Goal: Use online tool/utility: Utilize a website feature to perform a specific function

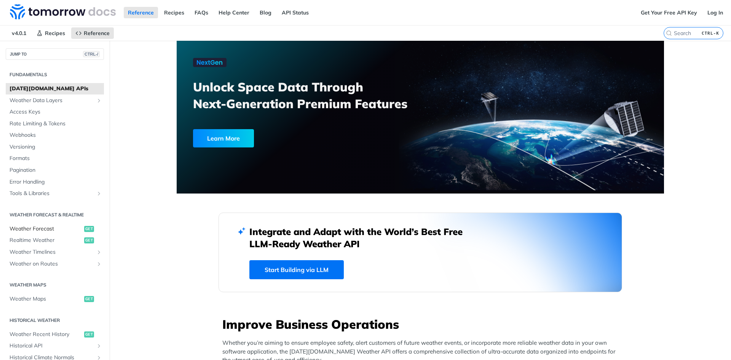
click at [44, 227] on span "Weather Forecast" at bounding box center [46, 229] width 73 height 8
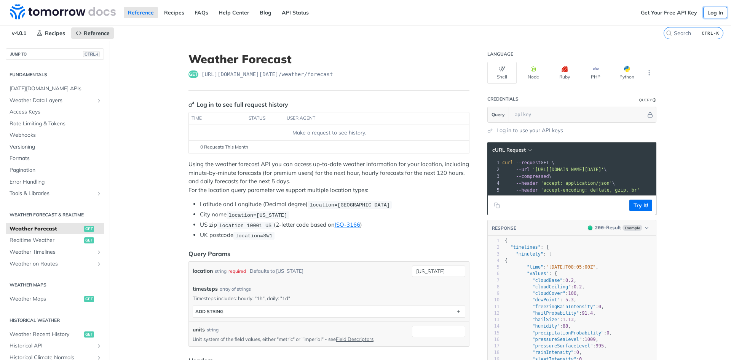
click at [712, 15] on link "Log In" at bounding box center [716, 12] width 24 height 11
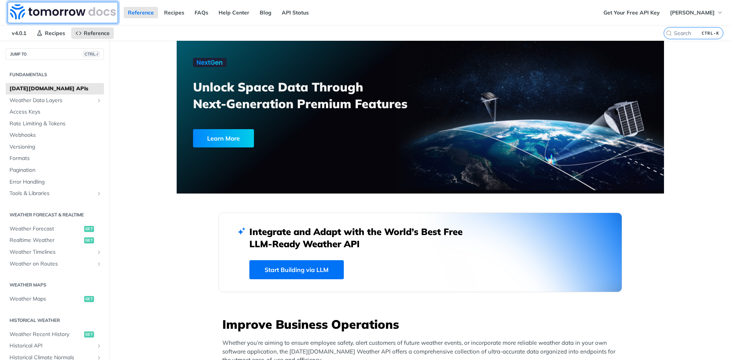
click at [67, 18] on img at bounding box center [63, 11] width 106 height 15
click at [43, 231] on span "Weather Forecast" at bounding box center [46, 229] width 73 height 8
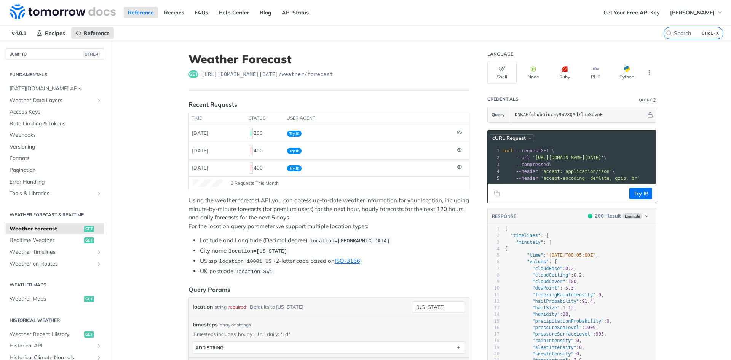
click at [524, 141] on header "cURL Request" at bounding box center [572, 138] width 168 height 15
click at [524, 141] on button "cURL Request" at bounding box center [512, 138] width 45 height 8
click at [487, 171] on div "HTTPie" at bounding box center [495, 171] width 75 height 11
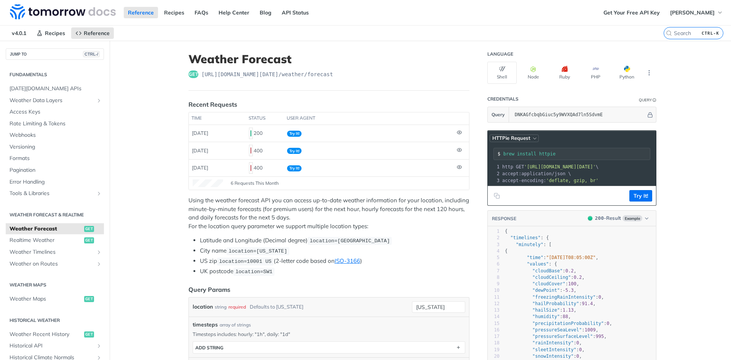
click at [519, 136] on span "HTTPie Request" at bounding box center [512, 138] width 38 height 6
click at [626, 72] on button "Python" at bounding box center [627, 73] width 29 height 22
type input "python -m pip install requests"
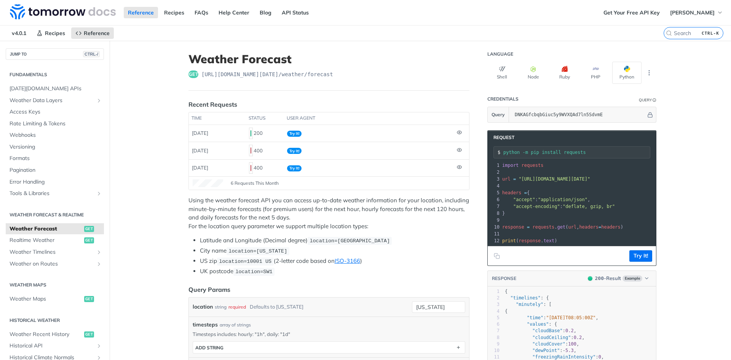
click at [503, 141] on header "Request" at bounding box center [572, 138] width 168 height 14
drag, startPoint x: 586, startPoint y: 155, endPoint x: 495, endPoint y: 146, distance: 91.5
click at [495, 146] on div "python -m pip install requests" at bounding box center [572, 152] width 157 height 12
click at [569, 154] on input "python -m pip install requests" at bounding box center [577, 152] width 147 height 5
drag, startPoint x: 583, startPoint y: 153, endPoint x: 528, endPoint y: 151, distance: 55.3
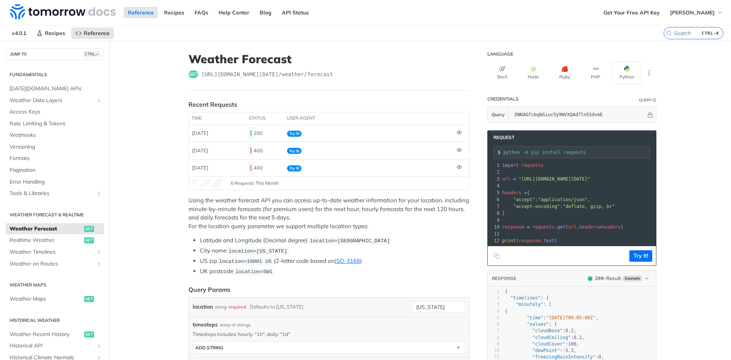
click at [528, 151] on input "python -m pip install requests" at bounding box center [577, 152] width 147 height 5
click at [527, 151] on input "python -m pip install requests" at bounding box center [577, 152] width 147 height 5
drag, startPoint x: 527, startPoint y: 151, endPoint x: 594, endPoint y: 161, distance: 67.8
click at [594, 161] on div "Request python -m pip install requests xxxxxxxxxx 12 1 import requests 2 ​ 3 ur…" at bounding box center [572, 198] width 169 height 136
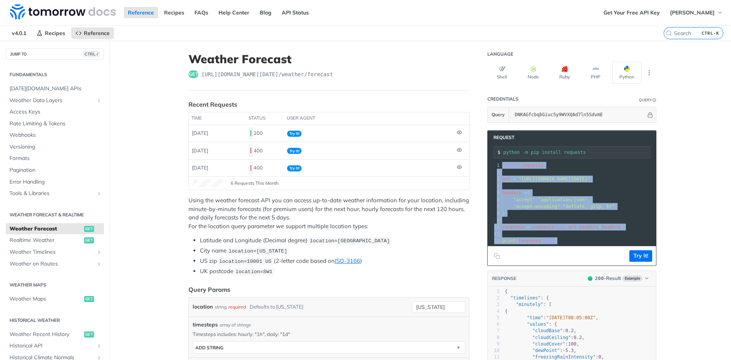
drag, startPoint x: 572, startPoint y: 240, endPoint x: 498, endPoint y: 166, distance: 104.8
click at [501, 166] on div "1 import requests 2 ​ 3 url = "https://api.tomorrow.io/v4/weather/forecast?loca…" at bounding box center [642, 203] width 282 height 82
copy div "import requests 2 ​ 3 url = "https://api.tomorrow.io/v4/weather/forecast?locati…"
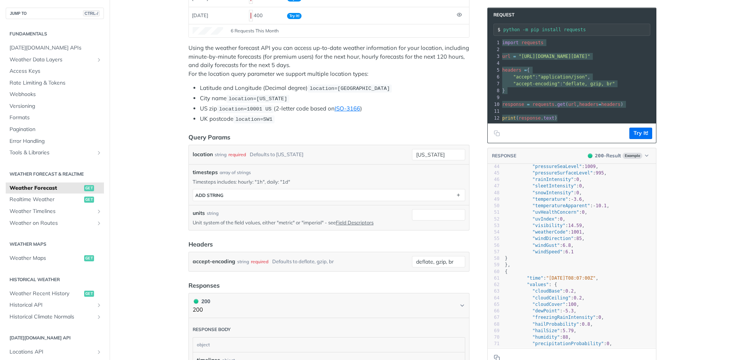
scroll to position [304, 0]
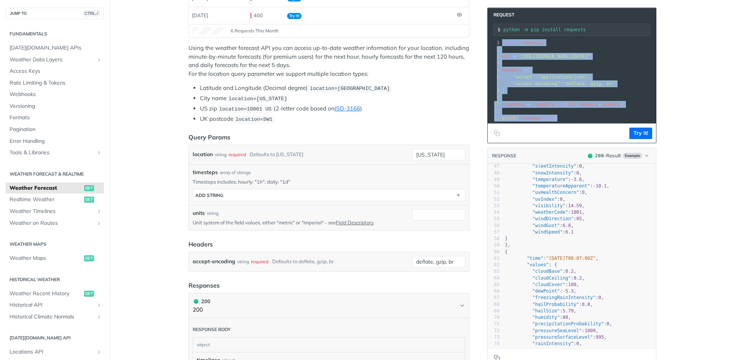
drag, startPoint x: 514, startPoint y: 53, endPoint x: 511, endPoint y: 70, distance: 17.3
click at [511, 69] on span "headers" at bounding box center [512, 69] width 19 height 5
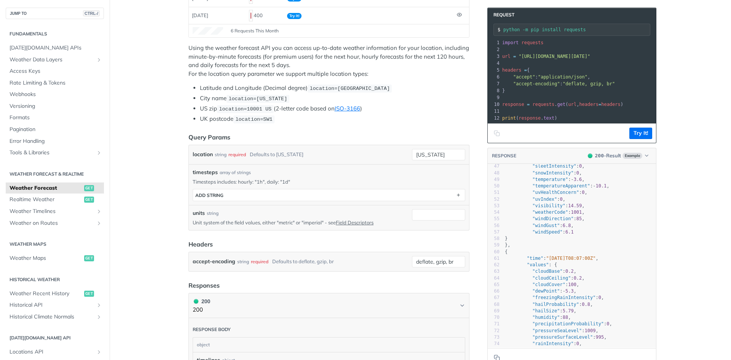
click at [497, 133] on button "Copy to clipboard" at bounding box center [497, 133] width 11 height 11
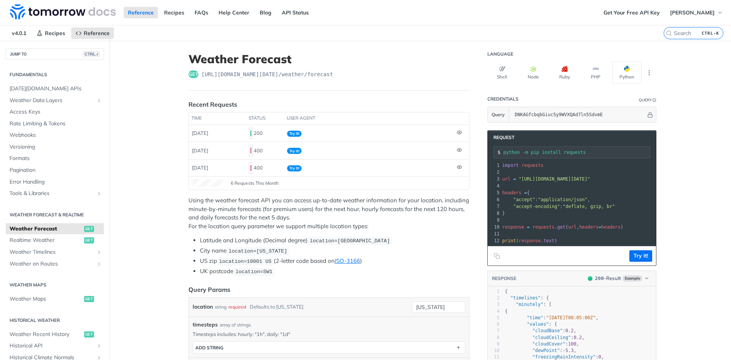
scroll to position [152, 0]
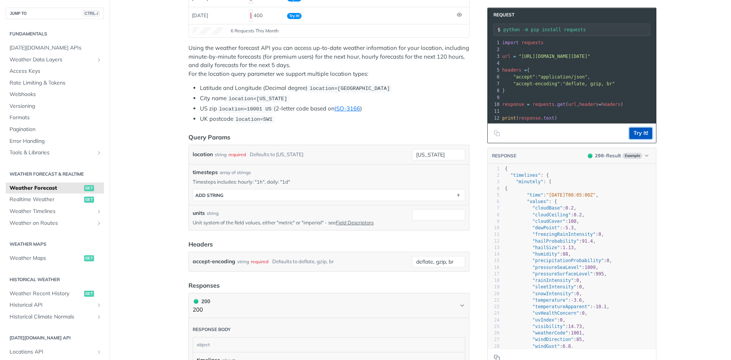
click at [640, 139] on button "Try It!" at bounding box center [641, 133] width 23 height 11
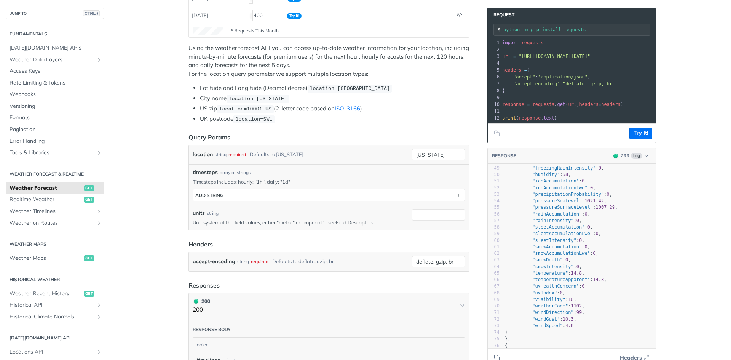
scroll to position [316, 0]
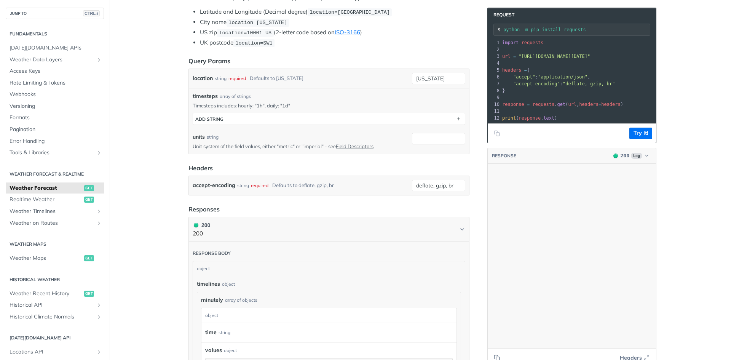
drag, startPoint x: 653, startPoint y: 293, endPoint x: 648, endPoint y: 311, distance: 19.2
click at [656, 314] on div at bounding box center [656, 256] width 0 height 184
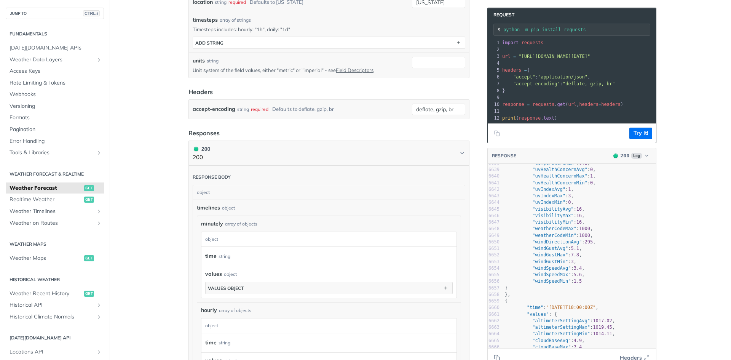
click at [291, 256] on div "time string" at bounding box center [325, 256] width 241 height 11
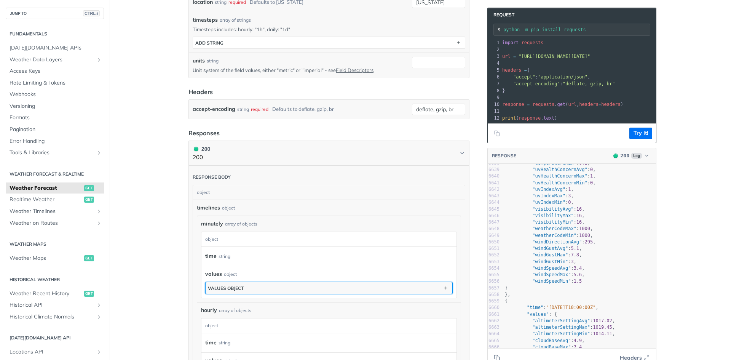
click at [264, 287] on button "values object" at bounding box center [329, 287] width 247 height 11
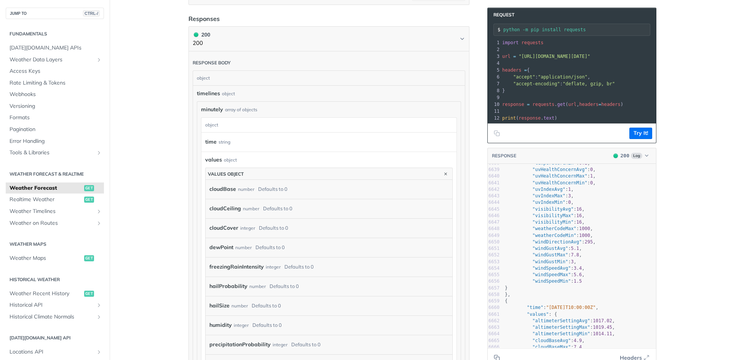
click at [283, 191] on div "Defaults to 0" at bounding box center [272, 189] width 29 height 11
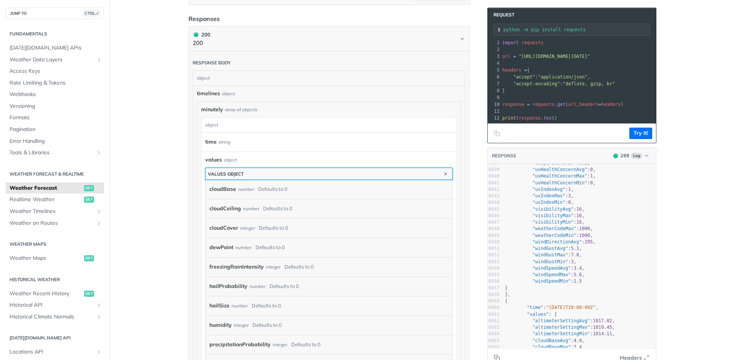
click at [283, 177] on button "values object" at bounding box center [329, 173] width 247 height 11
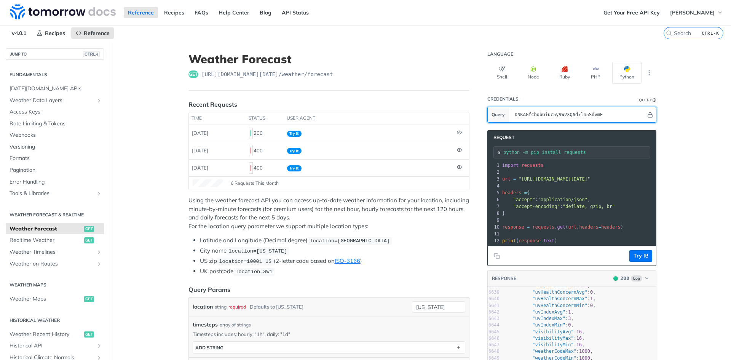
click at [649, 117] on icon "Hide" at bounding box center [650, 114] width 4 height 5
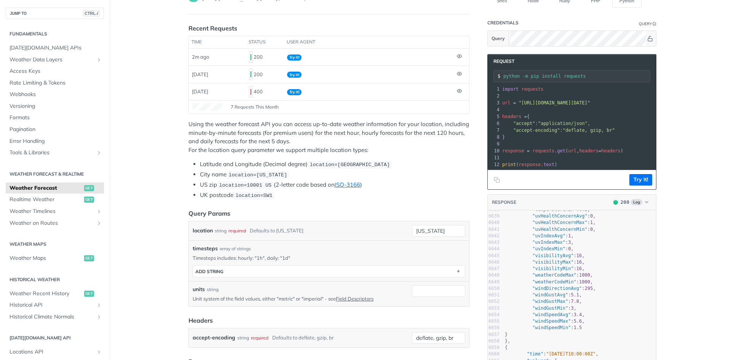
click at [408, 295] on div "units string Unit system of the field values, either "metric" or "imperial" - s…" at bounding box center [329, 293] width 273 height 17
click at [368, 301] on p "Unit system of the field values, either "metric" or "imperial" - see Field Desc…" at bounding box center [301, 298] width 216 height 7
click at [367, 298] on link "Field Descriptors" at bounding box center [355, 299] width 38 height 6
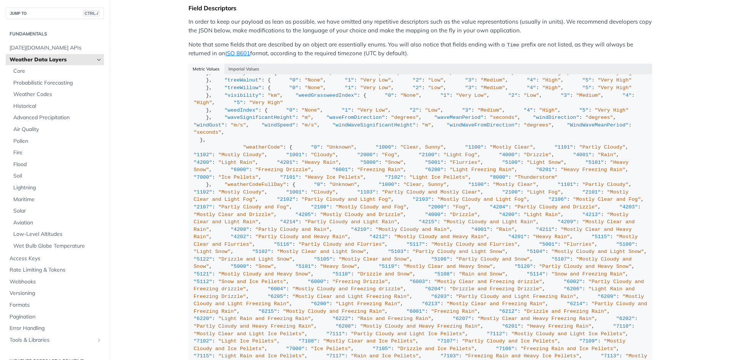
scroll to position [342, 0]
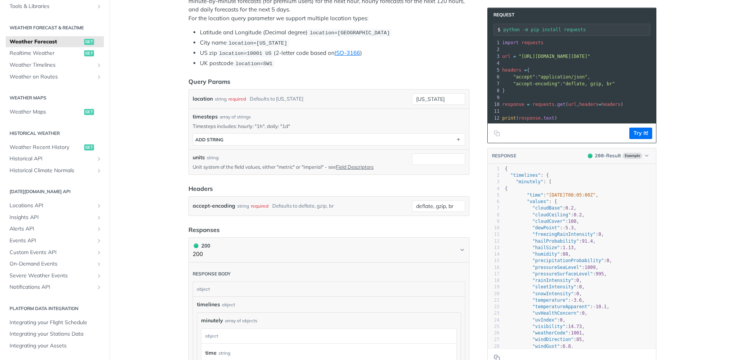
scroll to position [207, 0]
click at [434, 162] on input "units" at bounding box center [438, 159] width 53 height 11
click at [393, 238] on h1 "200 200" at bounding box center [329, 251] width 281 height 26
click at [323, 163] on div "units string Unit system of the field values, either "metric" or "imperial" - s…" at bounding box center [301, 162] width 216 height 17
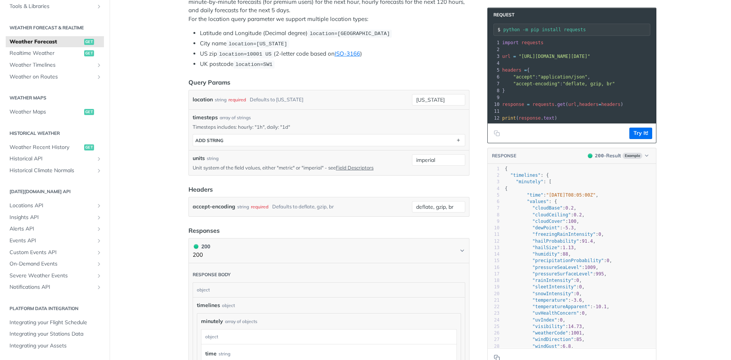
click at [312, 166] on p "Unit system of the field values, either "metric" or "imperial" - see Field Desc…" at bounding box center [301, 167] width 216 height 7
copy p "imperial"
click at [280, 164] on p "Unit system of the field values, either "metric" or "imperial" - see Field Desc…" at bounding box center [301, 167] width 216 height 7
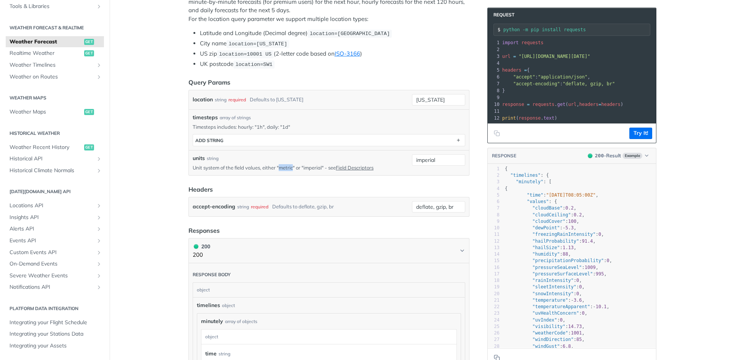
copy p "metric"
drag, startPoint x: 438, startPoint y: 161, endPoint x: 386, endPoint y: 162, distance: 52.2
click at [386, 162] on div "units string Unit system of the field values, either "metric" or "imperial" - s…" at bounding box center [329, 162] width 273 height 17
paste input "metric"
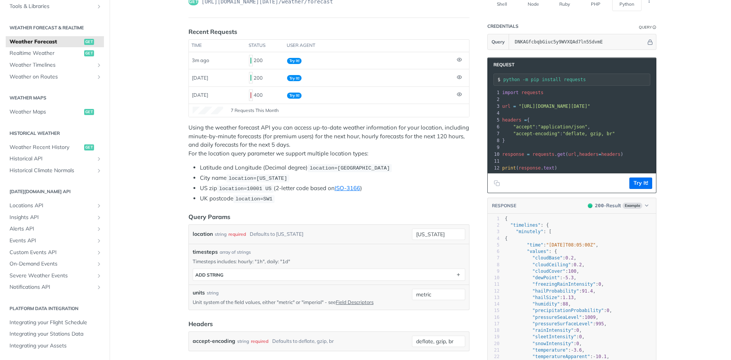
scroll to position [55, 0]
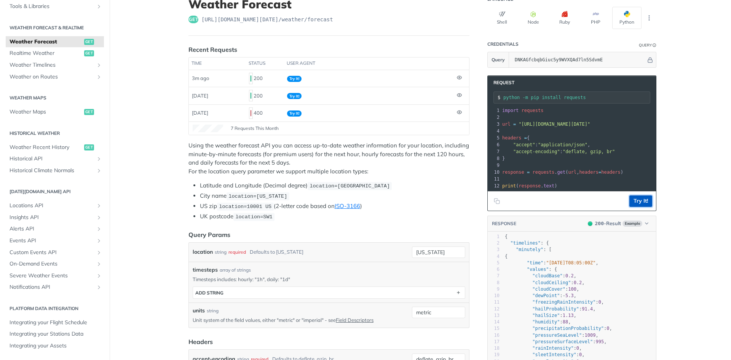
click at [636, 205] on button "Try It!" at bounding box center [641, 200] width 23 height 11
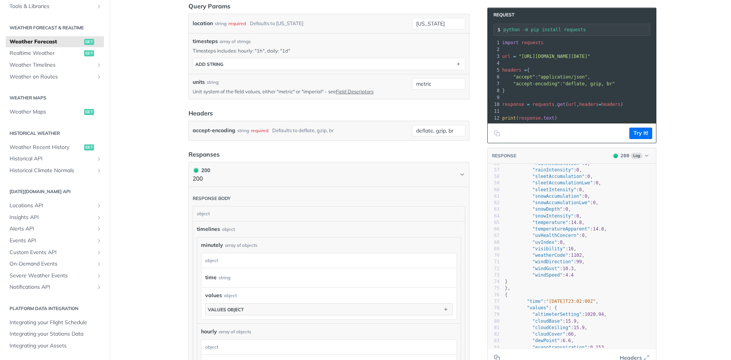
scroll to position [419, 0]
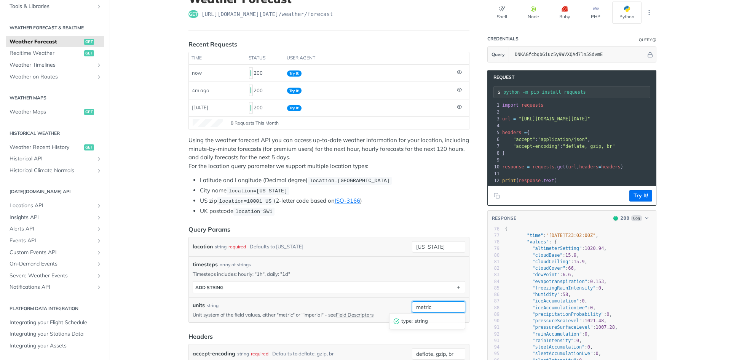
drag, startPoint x: 438, startPoint y: 308, endPoint x: 378, endPoint y: 301, distance: 60.3
click at [378, 301] on div "units string Unit system of the field values, either "metric" or "imperial" - s…" at bounding box center [329, 309] width 273 height 17
type input "imperial"
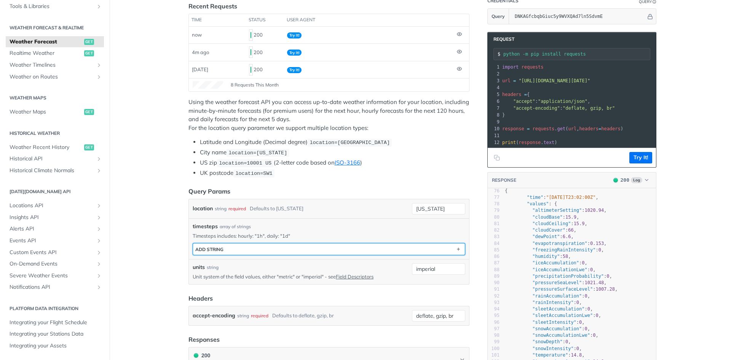
click at [386, 249] on button "ADD string" at bounding box center [329, 248] width 272 height 11
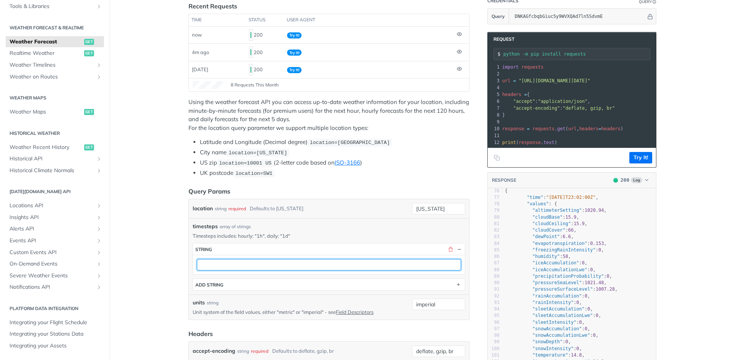
click at [384, 267] on input "text" at bounding box center [329, 264] width 264 height 11
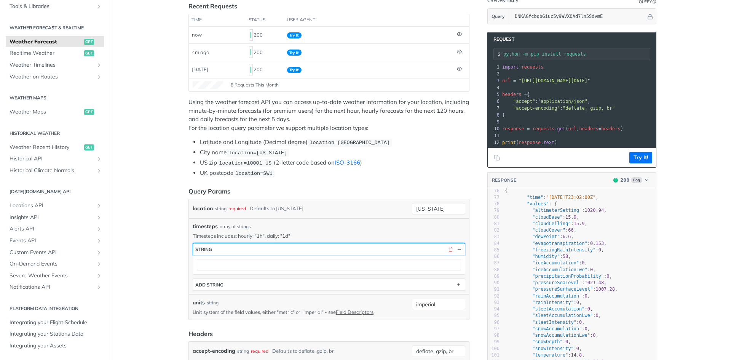
click at [461, 248] on button "string" at bounding box center [329, 248] width 272 height 11
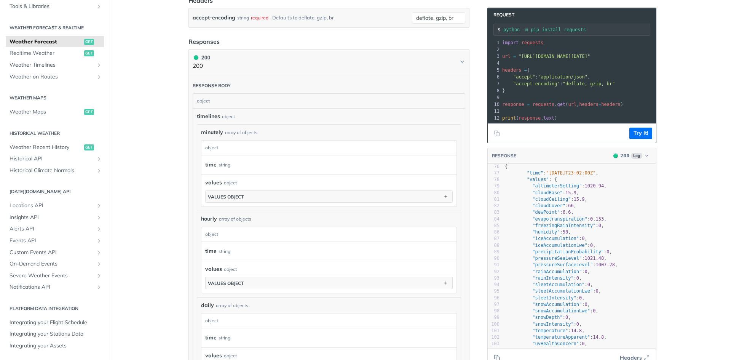
scroll to position [441, 0]
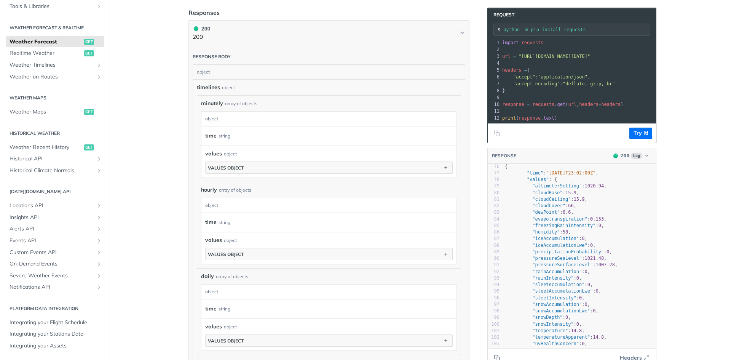
click at [312, 159] on div "values object values object" at bounding box center [329, 162] width 248 height 24
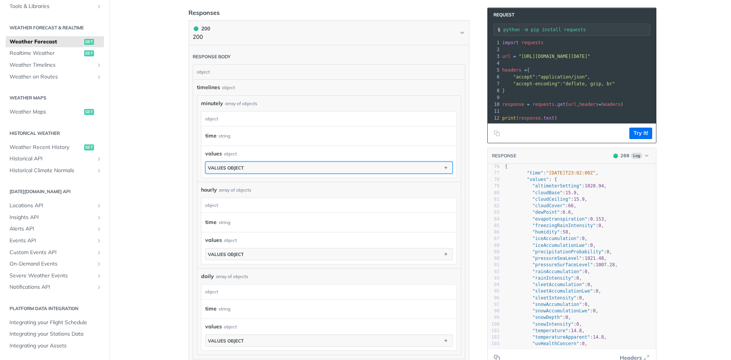
click at [312, 165] on button "values object" at bounding box center [329, 167] width 247 height 11
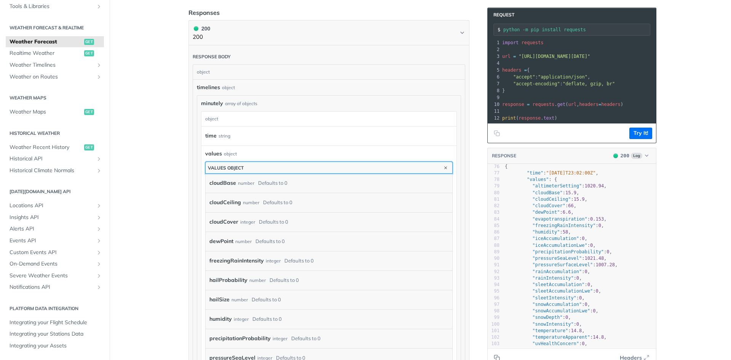
click at [312, 166] on button "values object" at bounding box center [329, 167] width 247 height 11
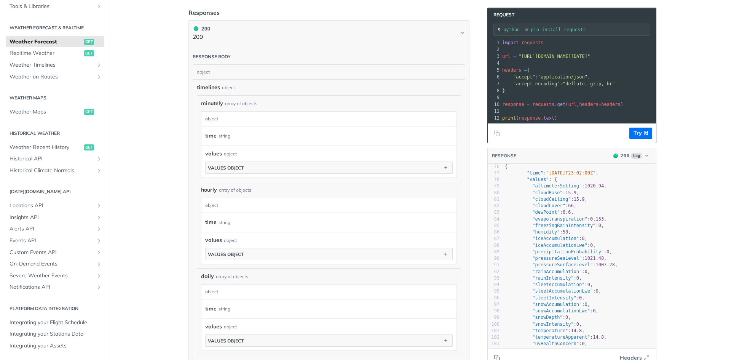
click at [209, 128] on div "time string" at bounding box center [329, 135] width 255 height 19
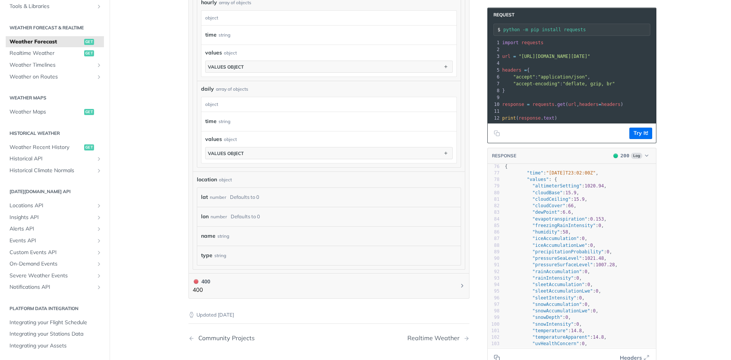
scroll to position [555, 0]
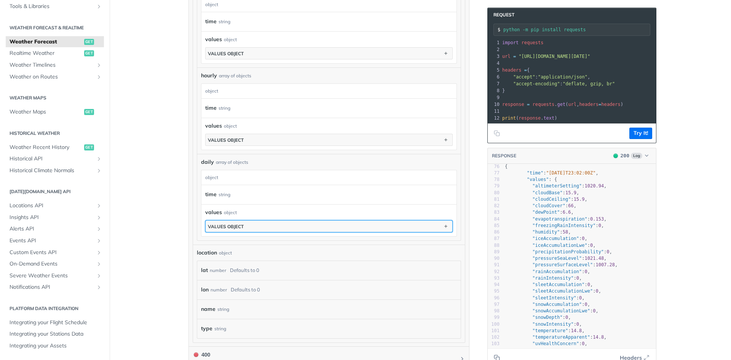
click at [254, 221] on button "values object" at bounding box center [329, 226] width 247 height 11
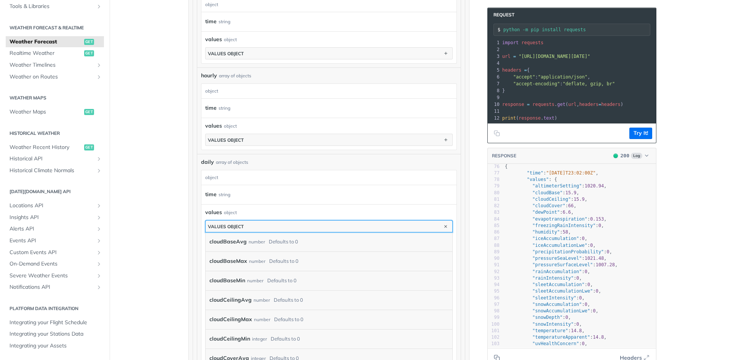
click at [254, 221] on button "values object" at bounding box center [329, 226] width 247 height 11
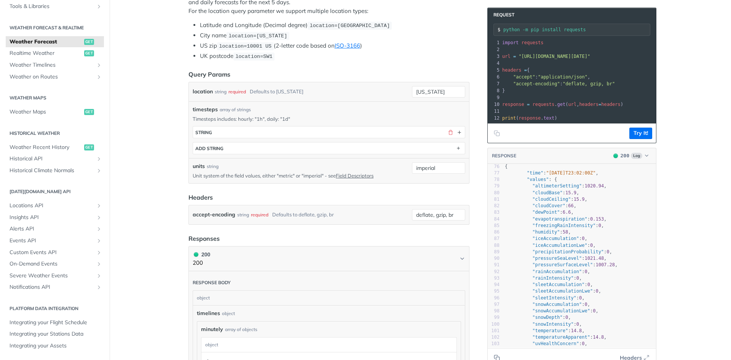
scroll to position [213, 0]
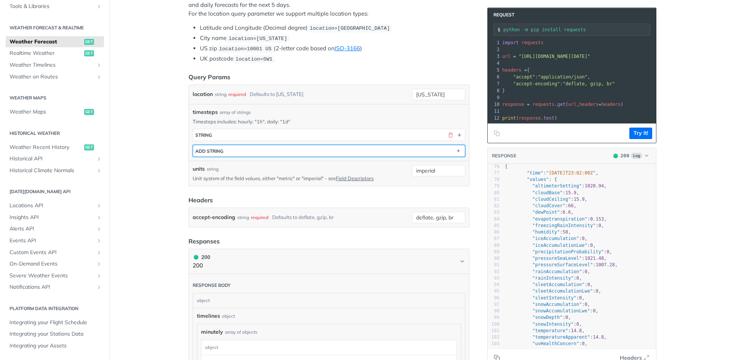
click at [383, 150] on button "ADD string" at bounding box center [329, 150] width 272 height 11
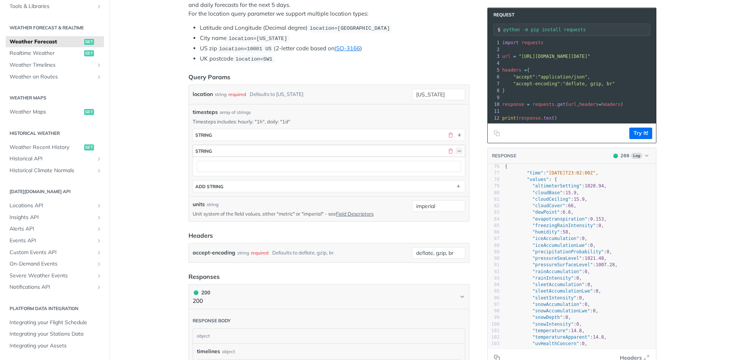
click at [456, 150] on button "button" at bounding box center [459, 150] width 7 height 7
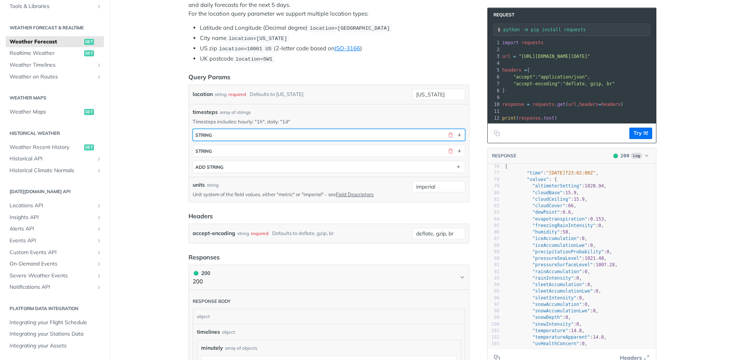
click at [429, 138] on button "string" at bounding box center [329, 134] width 272 height 11
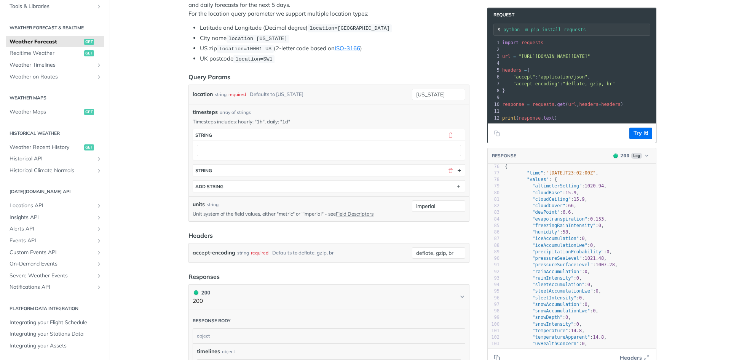
click at [428, 141] on div at bounding box center [329, 150] width 272 height 19
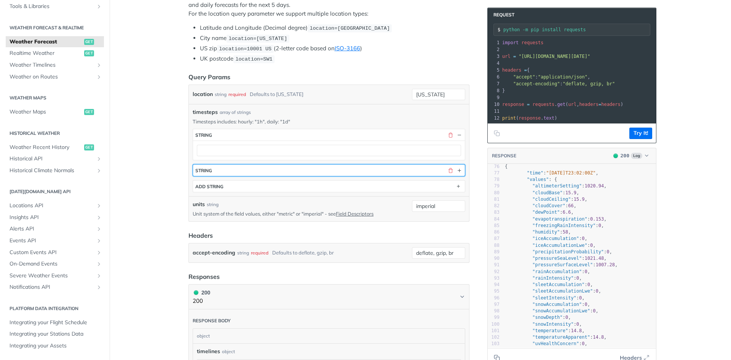
click at [427, 171] on button "string" at bounding box center [329, 170] width 272 height 11
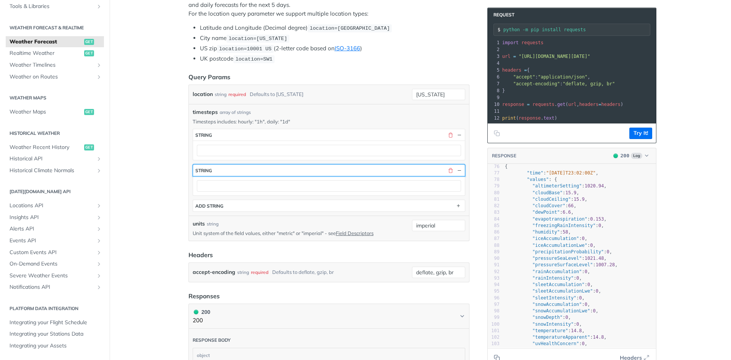
click at [445, 168] on div "button" at bounding box center [454, 170] width 18 height 7
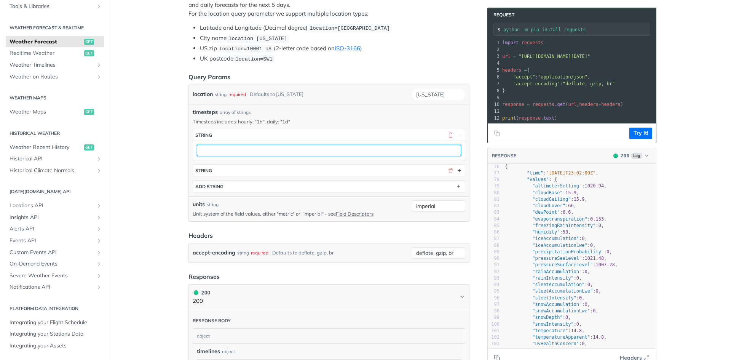
click at [359, 152] on input "text" at bounding box center [329, 150] width 264 height 11
type input "t"
type input "1h"
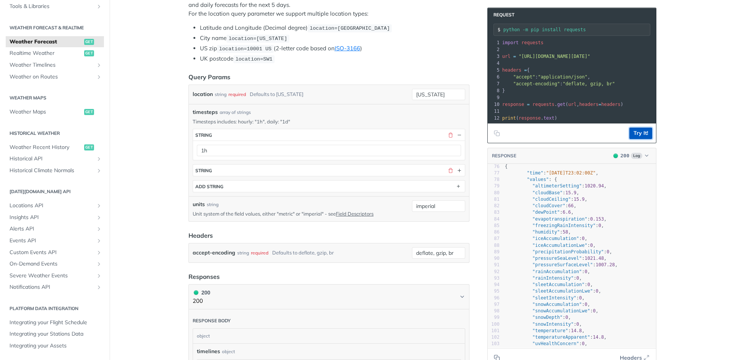
click at [643, 139] on button "Try It!" at bounding box center [641, 133] width 23 height 11
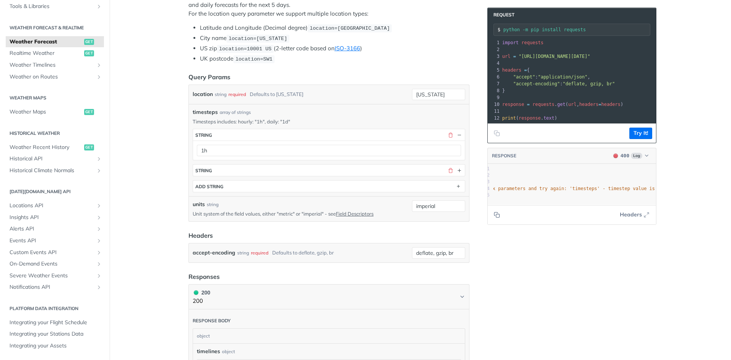
scroll to position [0, 0]
click at [448, 135] on button "button" at bounding box center [450, 134] width 7 height 7
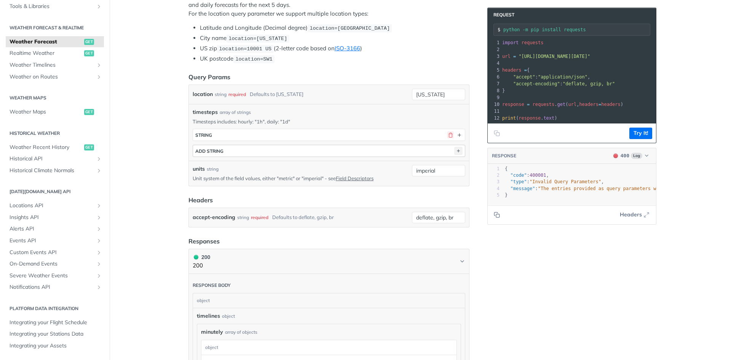
drag, startPoint x: 447, startPoint y: 136, endPoint x: 457, endPoint y: 136, distance: 10.3
click at [447, 136] on button "button" at bounding box center [450, 134] width 7 height 7
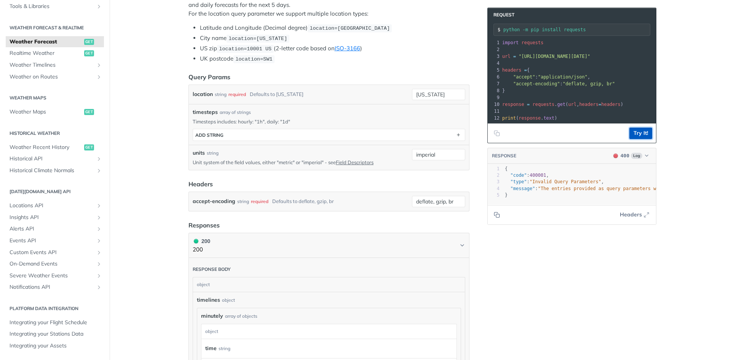
click at [640, 139] on button "Try It!" at bounding box center [641, 133] width 23 height 11
click at [305, 162] on p "Unit system of the field values, either "metric" or "imperial" - see Field Desc…" at bounding box center [301, 162] width 216 height 7
copy p "imperial"
drag, startPoint x: 399, startPoint y: 149, endPoint x: 389, endPoint y: 148, distance: 10.7
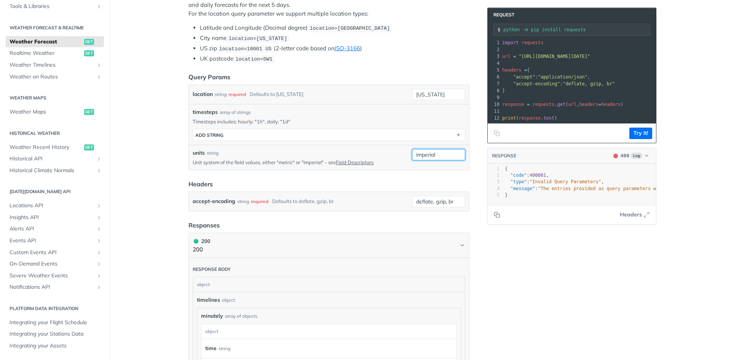
click at [389, 149] on div "units string Unit system of the field values, either "metric" or "imperial" - s…" at bounding box center [329, 157] width 273 height 17
drag, startPoint x: 357, startPoint y: 160, endPoint x: 345, endPoint y: 163, distance: 12.4
click at [345, 163] on link "Field Descriptors" at bounding box center [355, 162] width 38 height 6
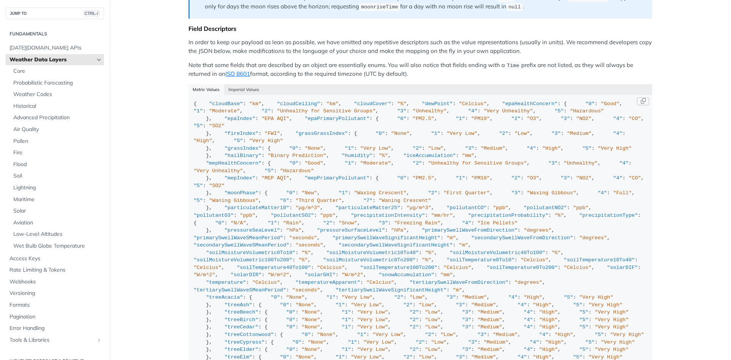
scroll to position [658, 0]
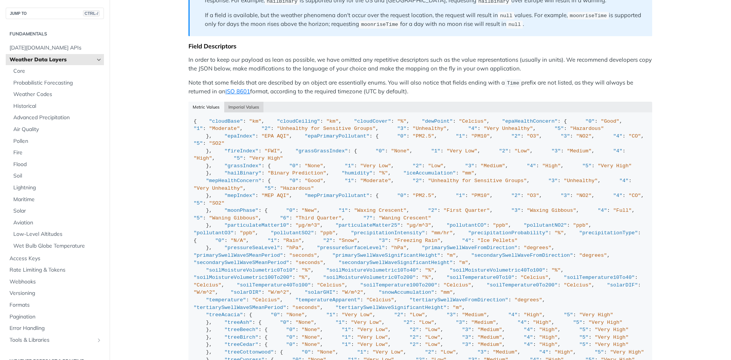
click at [244, 103] on button "Imperial Values" at bounding box center [244, 107] width 40 height 11
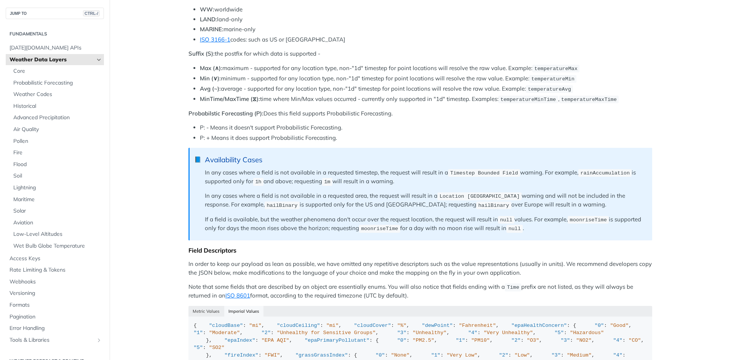
scroll to position [467, 0]
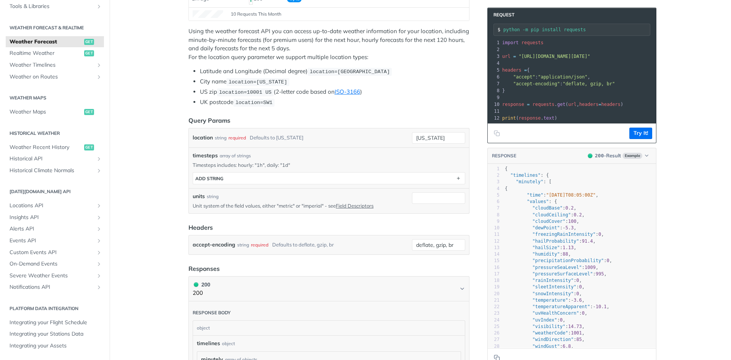
click at [637, 172] on pre "{" at bounding box center [580, 169] width 153 height 6
click at [637, 164] on header "RESPONSE 200 - Result Example" at bounding box center [572, 156] width 168 height 16
click at [640, 159] on button "200 - Result Example" at bounding box center [618, 156] width 68 height 8
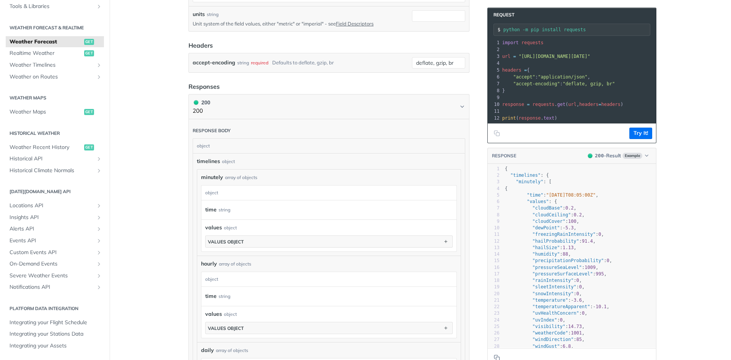
scroll to position [360, 0]
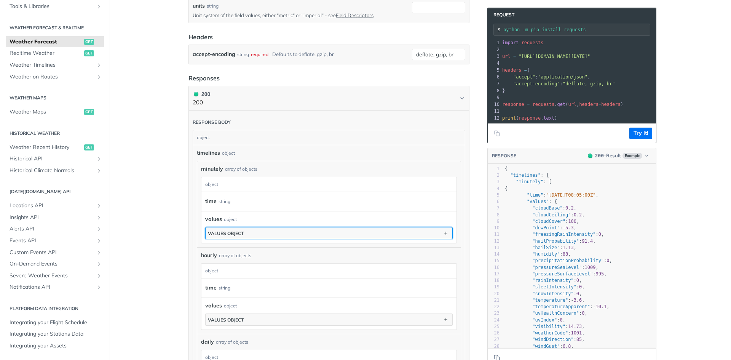
click at [340, 234] on button "values object" at bounding box center [329, 232] width 247 height 11
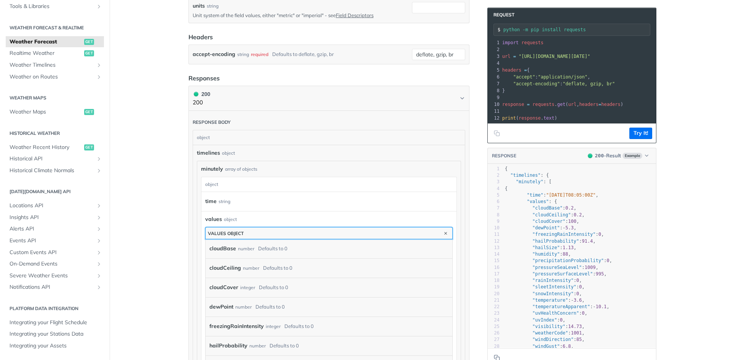
click at [340, 234] on button "values object" at bounding box center [329, 232] width 247 height 11
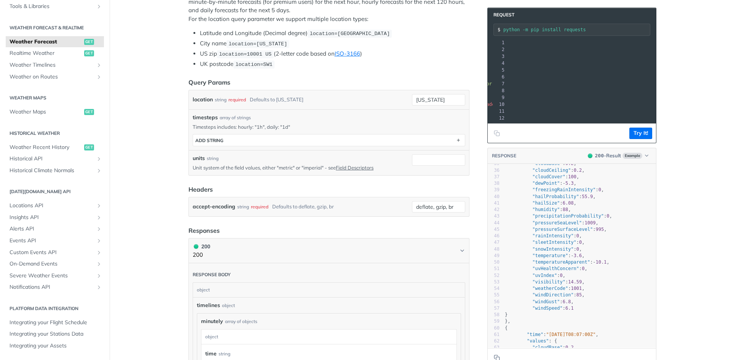
scroll to position [0, 126]
click at [434, 158] on input "units" at bounding box center [438, 159] width 53 height 11
click at [435, 163] on input "units" at bounding box center [438, 159] width 53 height 11
paste input "imperial"
type input "imperial"
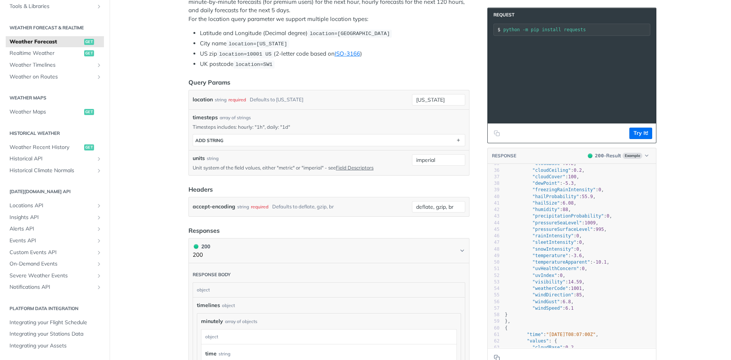
scroll to position [0, 0]
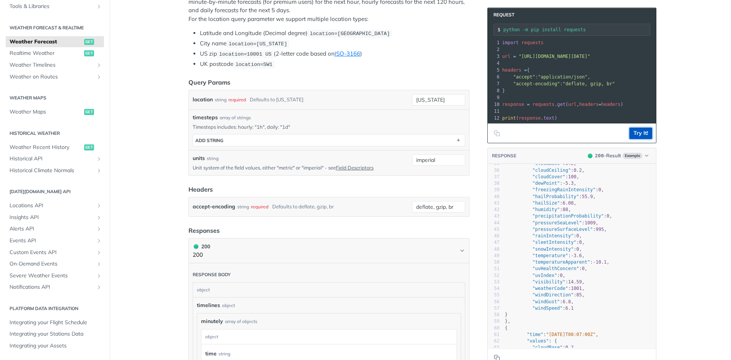
click at [631, 137] on button "Try It!" at bounding box center [641, 133] width 23 height 11
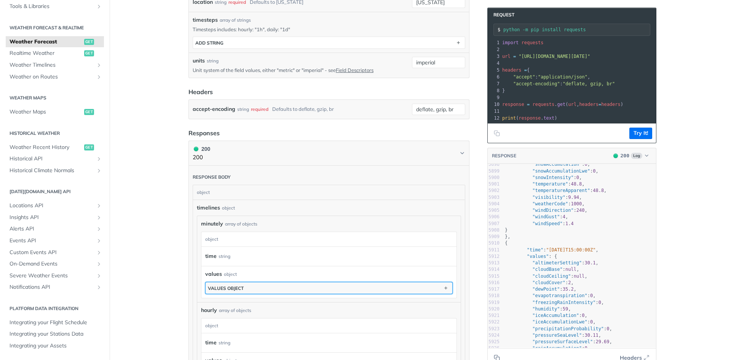
click at [275, 288] on button "values object" at bounding box center [329, 287] width 247 height 11
click at [275, 286] on button "values object" at bounding box center [329, 287] width 247 height 11
click at [276, 284] on button "values object" at bounding box center [329, 287] width 247 height 11
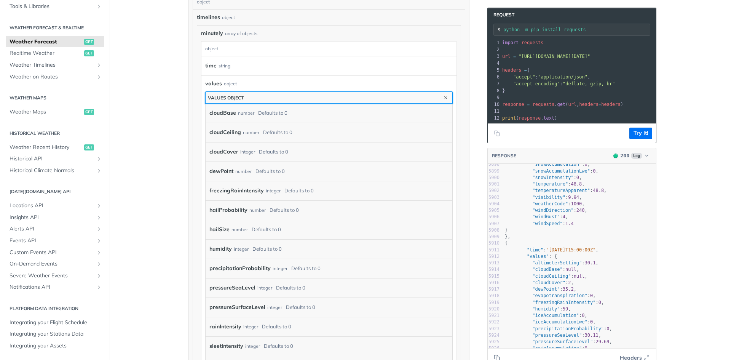
click at [316, 94] on button "values object" at bounding box center [329, 97] width 247 height 11
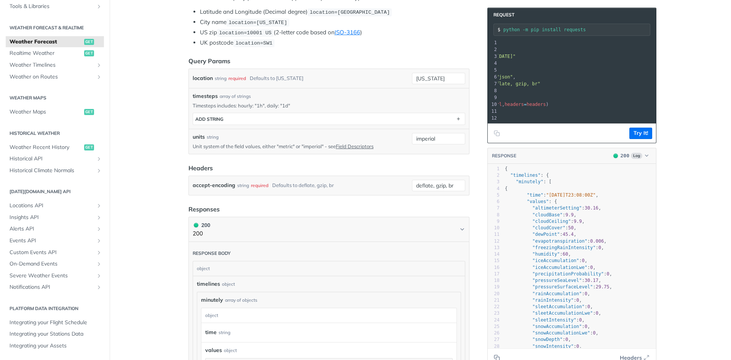
scroll to position [0, 77]
drag, startPoint x: 597, startPoint y: 56, endPoint x: 631, endPoint y: 58, distance: 33.6
click at [508, 58] on span ""https://api.tomorrow.io/v4/weather/forecast?location=new%20york&units=imperial…" at bounding box center [473, 56] width 72 height 5
copy span "units=imperial"
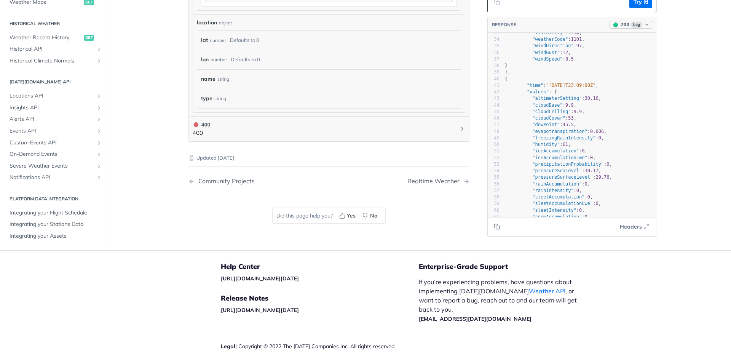
scroll to position [0, 0]
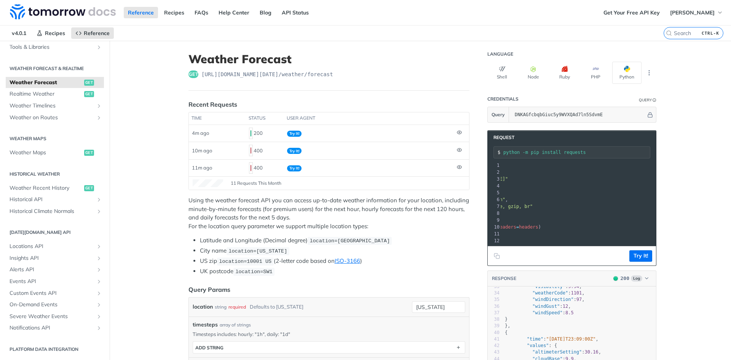
click at [635, 6] on div "Get Your Free API Key Michael Spurgeon Jr." at bounding box center [666, 12] width 132 height 25
click at [51, 93] on span "Realtime Weather" at bounding box center [46, 94] width 73 height 8
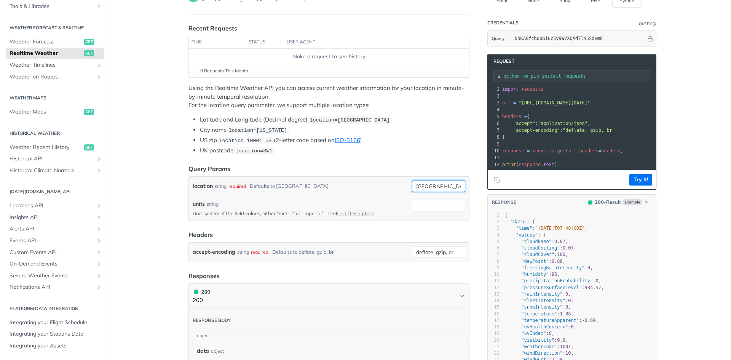
drag, startPoint x: 445, startPoint y: 189, endPoint x: 390, endPoint y: 182, distance: 54.8
click at [390, 182] on div "location string required Defaults to toronto toronto required type : string Use…" at bounding box center [329, 186] width 273 height 11
type input "new york"
click at [445, 205] on input "units" at bounding box center [438, 205] width 53 height 11
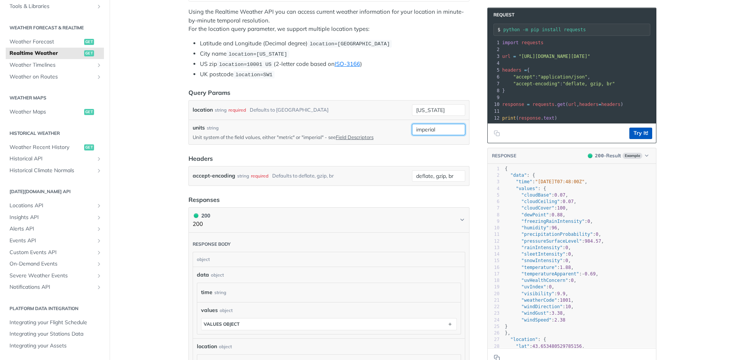
type input "imperial"
click at [635, 139] on button "Try It!" at bounding box center [641, 133] width 23 height 11
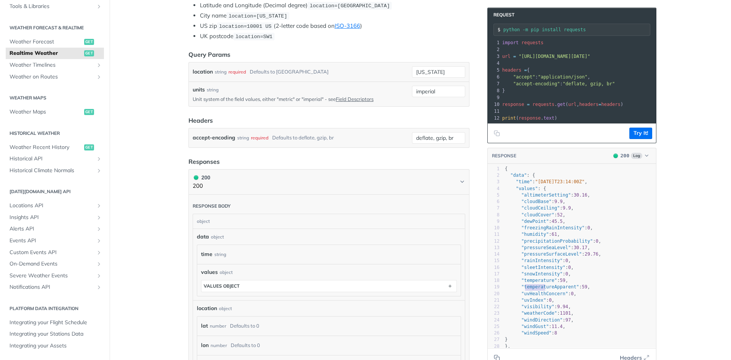
type textarea "emperatureA"
drag, startPoint x: 522, startPoint y: 295, endPoint x: 551, endPoint y: 294, distance: 29.3
click at [549, 290] on span ""temperatureApparent"" at bounding box center [551, 286] width 58 height 5
click at [531, 290] on span ""temperatureApparent"" at bounding box center [551, 286] width 58 height 5
type textarea "temperatureApparent"
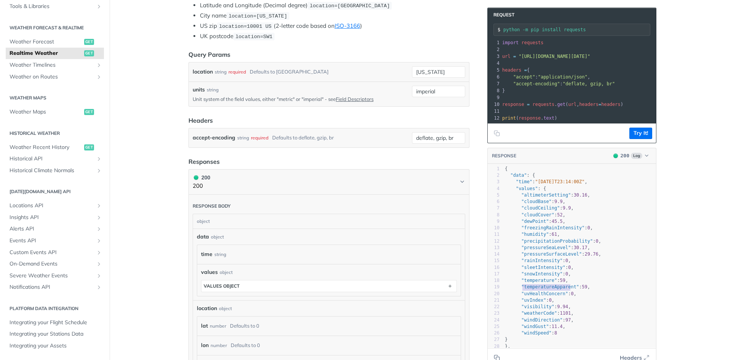
drag, startPoint x: 520, startPoint y: 292, endPoint x: 567, endPoint y: 291, distance: 46.5
click at [567, 290] on span ""temperatureApparent"" at bounding box center [551, 286] width 58 height 5
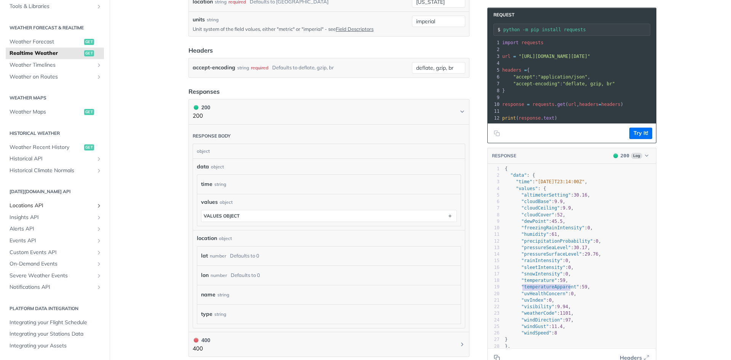
scroll to position [306, 0]
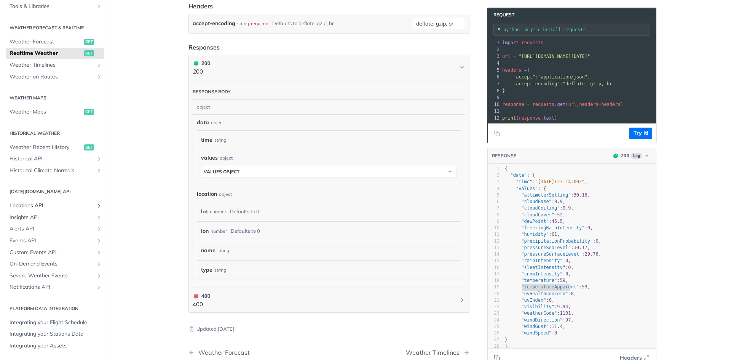
click at [81, 202] on span "Locations API" at bounding box center [52, 206] width 85 height 8
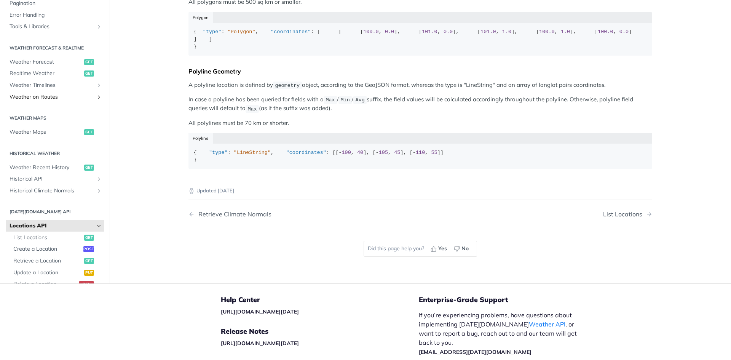
scroll to position [32, 0]
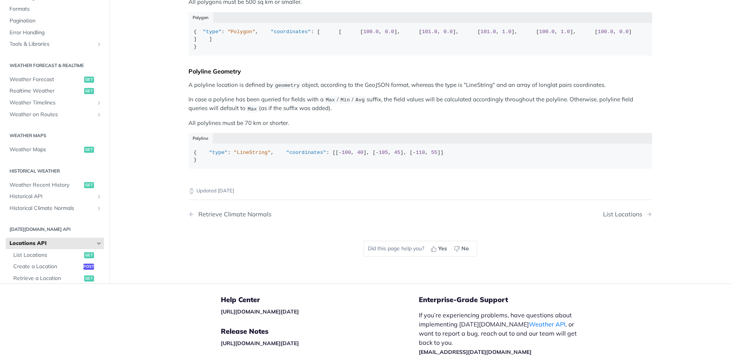
click at [53, 156] on section "Weather Maps Weather Maps get" at bounding box center [55, 142] width 98 height 28
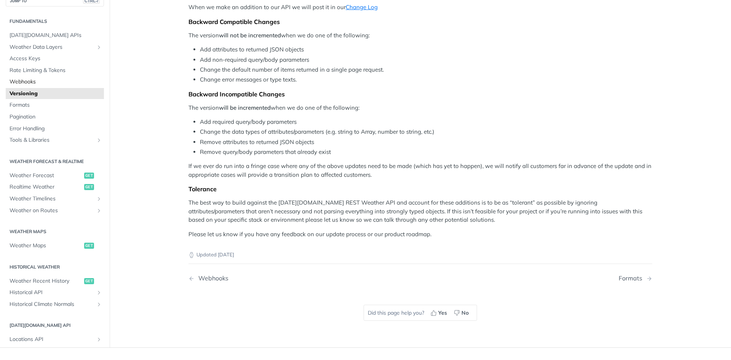
scroll to position [7, 0]
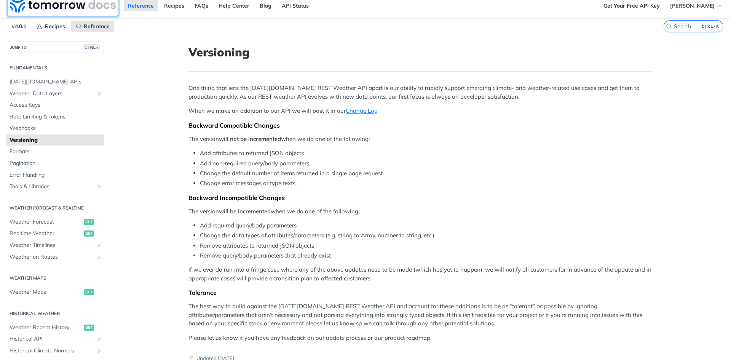
click at [66, 5] on img at bounding box center [63, 4] width 106 height 15
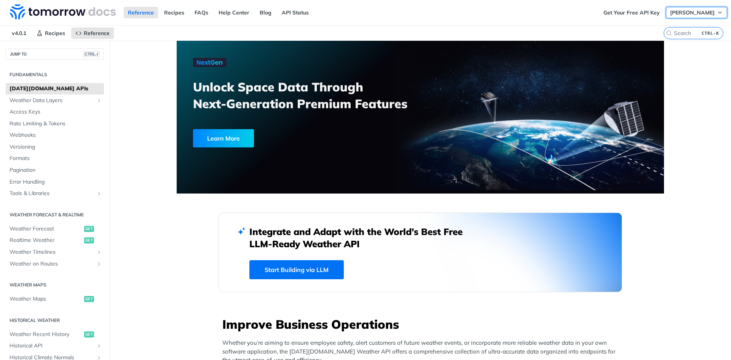
click at [695, 8] on button "[PERSON_NAME]" at bounding box center [696, 12] width 61 height 11
click at [44, 237] on span "Realtime Weather" at bounding box center [46, 241] width 73 height 8
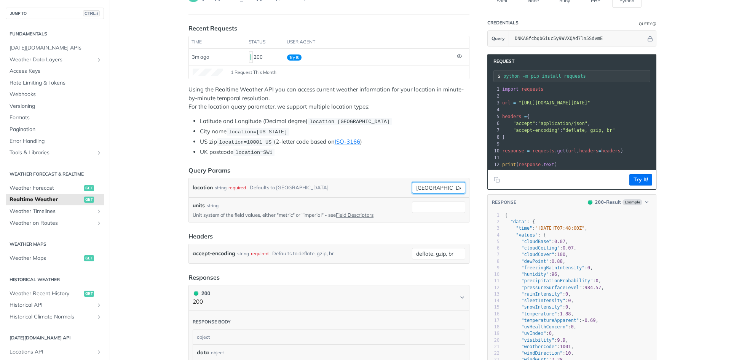
drag, startPoint x: 441, startPoint y: 185, endPoint x: 390, endPoint y: 185, distance: 51.1
click at [390, 185] on div "location string required Defaults to toronto toronto required type : string Use…" at bounding box center [329, 187] width 273 height 11
type input "Maryland"
click at [633, 186] on button "Try It!" at bounding box center [641, 179] width 23 height 11
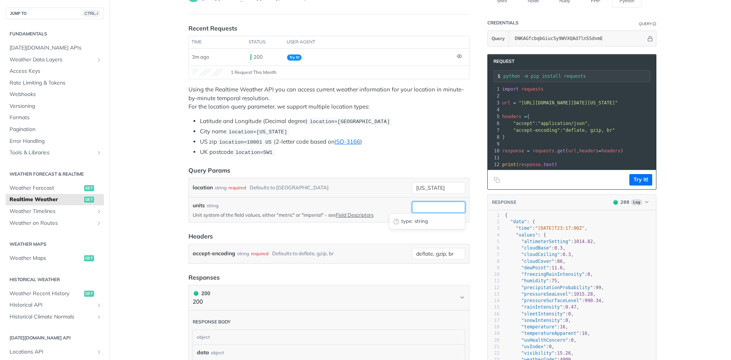
click at [426, 204] on input "units" at bounding box center [438, 207] width 53 height 11
type input "imperial"
click at [630, 182] on button "Try It!" at bounding box center [641, 179] width 23 height 11
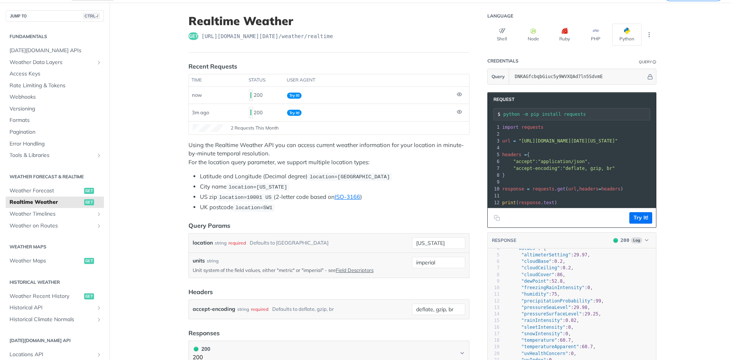
scroll to position [38, 0]
type textarea "60.7"
drag, startPoint x: 565, startPoint y: 331, endPoint x: 555, endPoint y: 332, distance: 9.6
click at [560, 330] on span "60.7" at bounding box center [565, 326] width 11 height 5
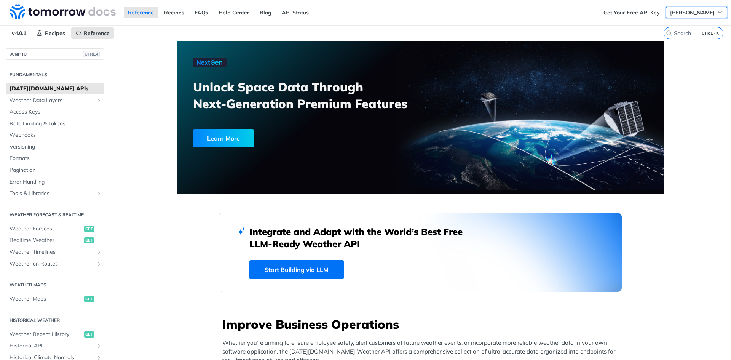
click at [672, 11] on span "[PERSON_NAME]" at bounding box center [693, 12] width 45 height 7
click at [637, 11] on link "Get Your Free API Key" at bounding box center [632, 12] width 65 height 11
